Goal: Check status: Check status

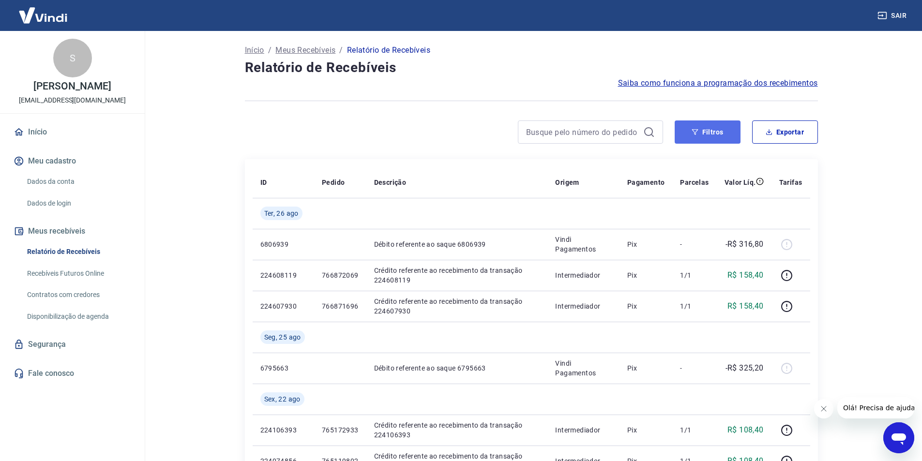
click at [714, 127] on button "Filtros" at bounding box center [708, 132] width 66 height 23
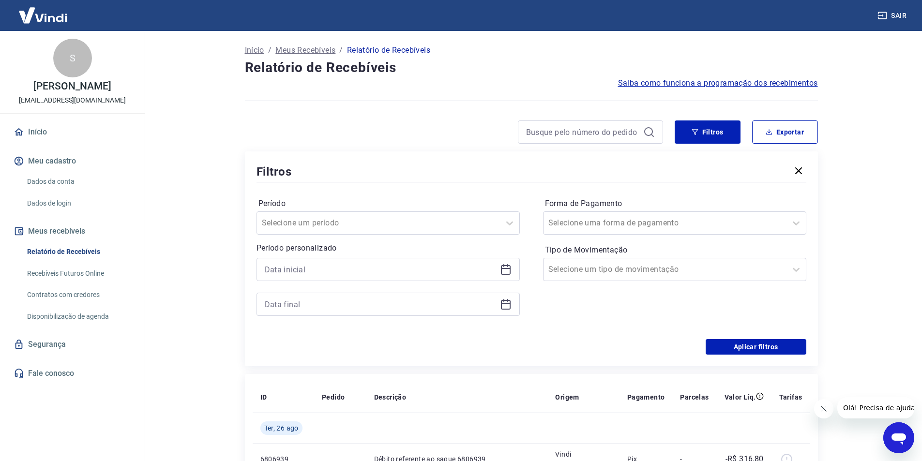
click at [507, 268] on icon at bounding box center [506, 270] width 12 height 12
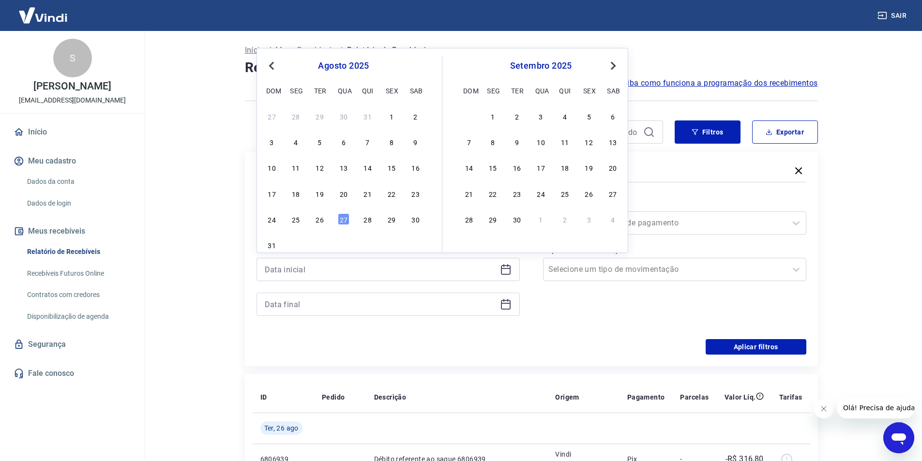
click at [273, 65] on span "Previous Month" at bounding box center [273, 65] width 0 height 11
click at [564, 219] on div "28" at bounding box center [565, 219] width 12 height 12
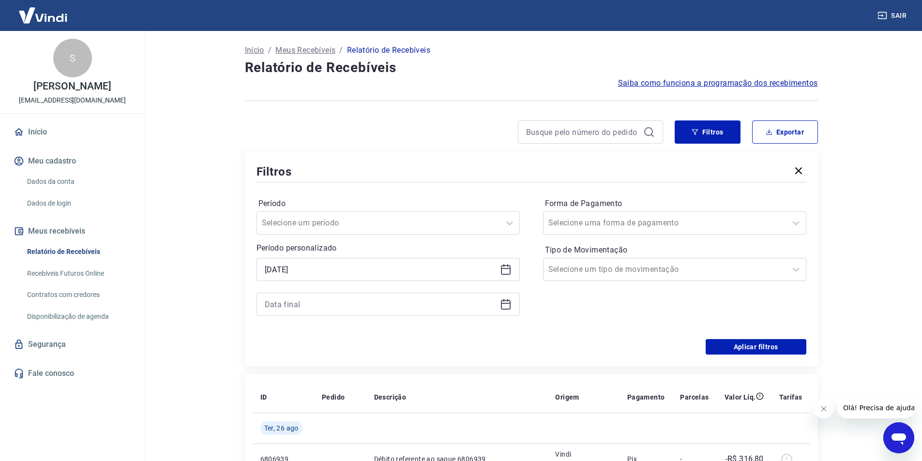
click at [512, 265] on div "28/08/2025" at bounding box center [388, 269] width 263 height 23
click at [507, 269] on icon at bounding box center [506, 268] width 10 height 1
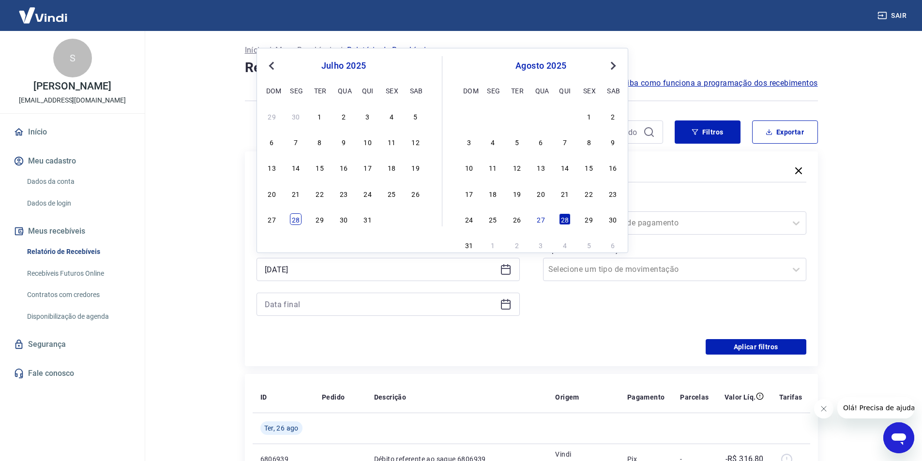
click at [298, 219] on div "28" at bounding box center [296, 219] width 12 height 12
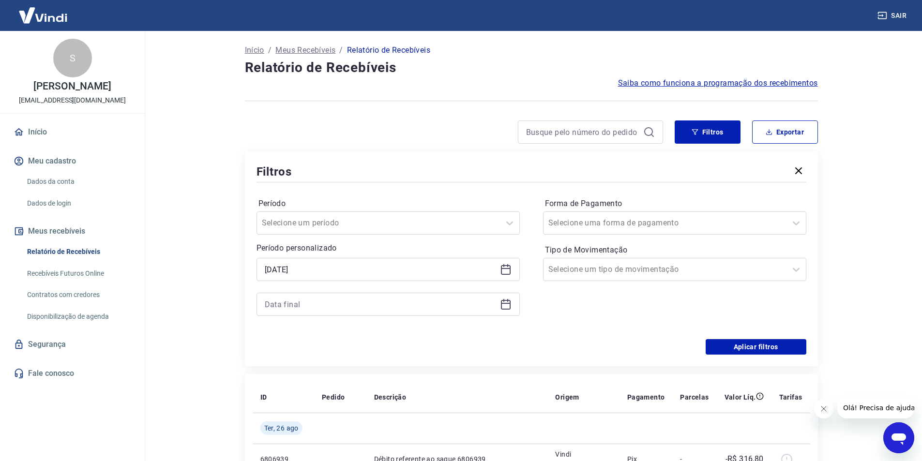
type input "28/07/2025"
click at [512, 306] on div at bounding box center [388, 304] width 263 height 23
click at [502, 306] on icon at bounding box center [506, 305] width 12 height 12
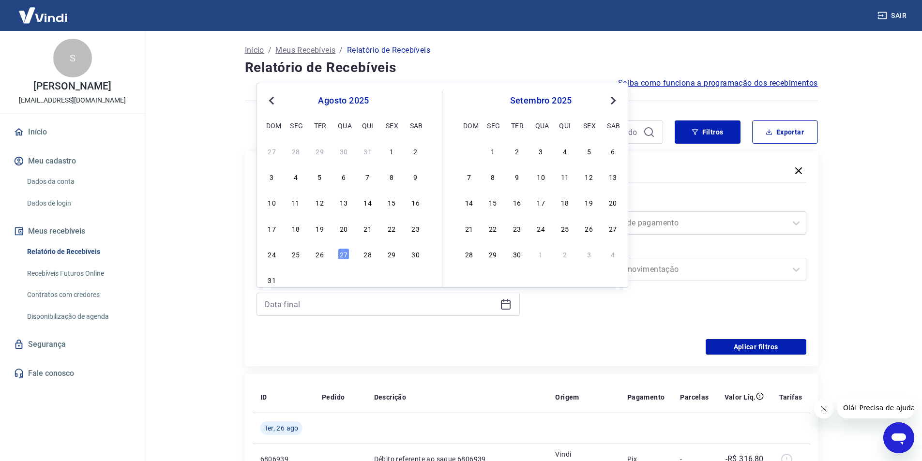
click at [273, 100] on span "Previous Month" at bounding box center [273, 100] width 0 height 11
click at [367, 259] on div "31" at bounding box center [368, 254] width 12 height 12
type input "31/07/2025"
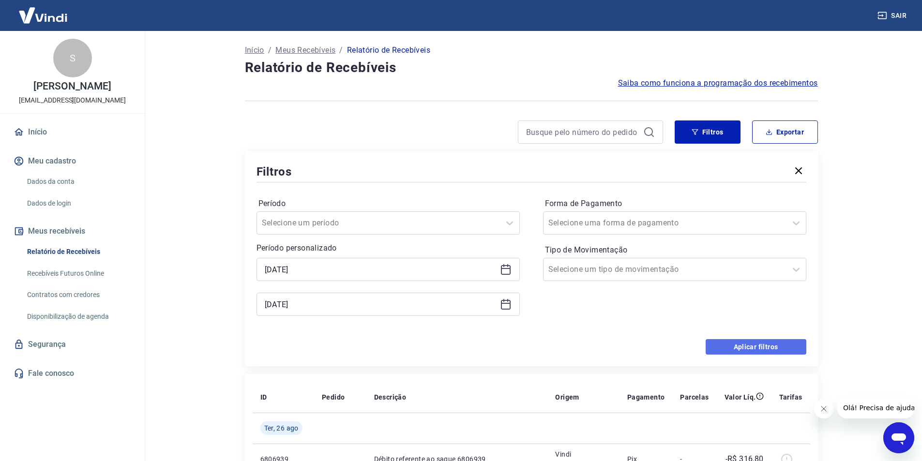
click at [771, 348] on button "Aplicar filtros" at bounding box center [756, 346] width 101 height 15
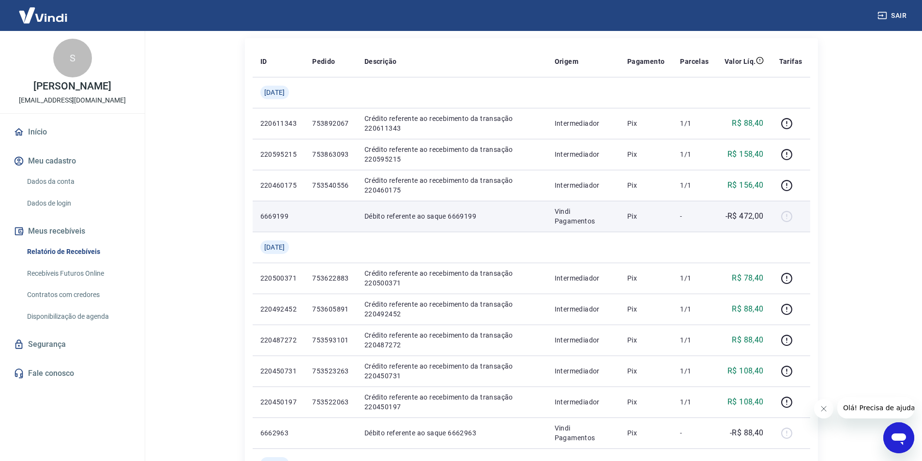
scroll to position [145, 0]
